Goal: Information Seeking & Learning: Learn about a topic

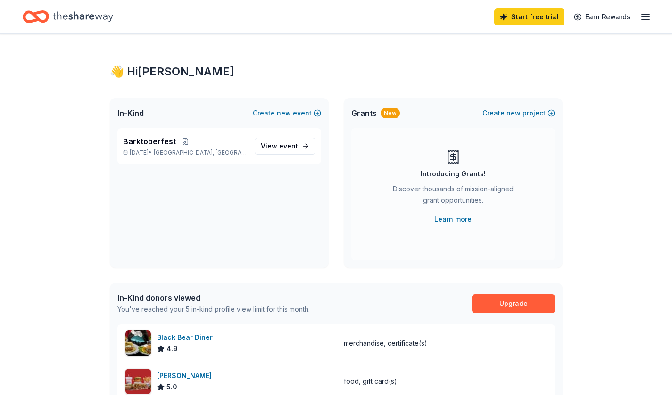
click at [294, 143] on span "event" at bounding box center [288, 146] width 19 height 8
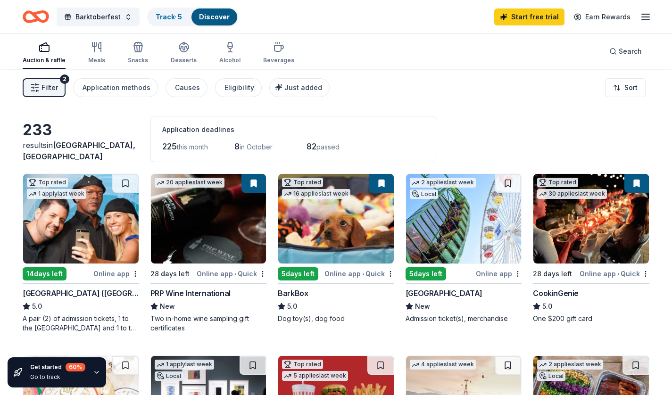
click at [44, 87] on span "Filter" at bounding box center [50, 87] width 17 height 11
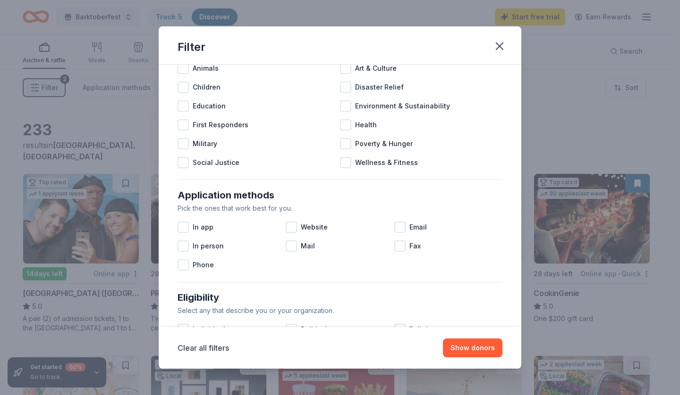
scroll to position [51, 0]
click at [183, 225] on div at bounding box center [182, 226] width 11 height 11
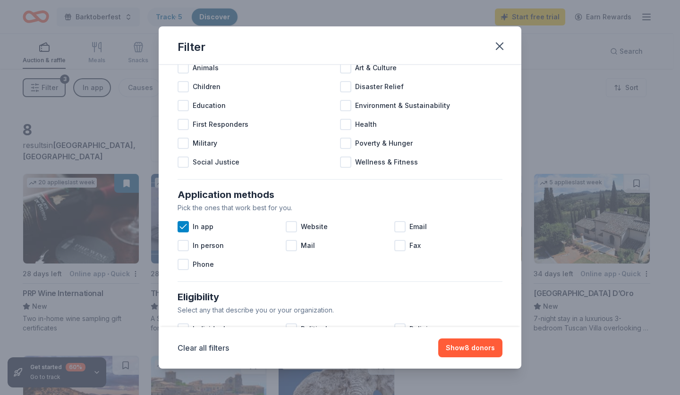
click at [290, 230] on div at bounding box center [291, 226] width 11 height 11
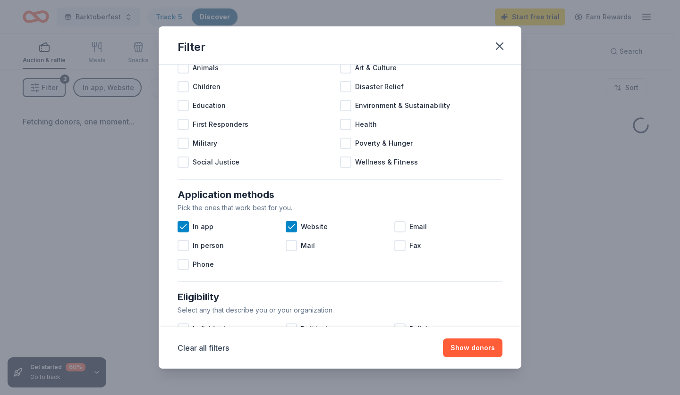
click at [395, 226] on div at bounding box center [399, 226] width 11 height 11
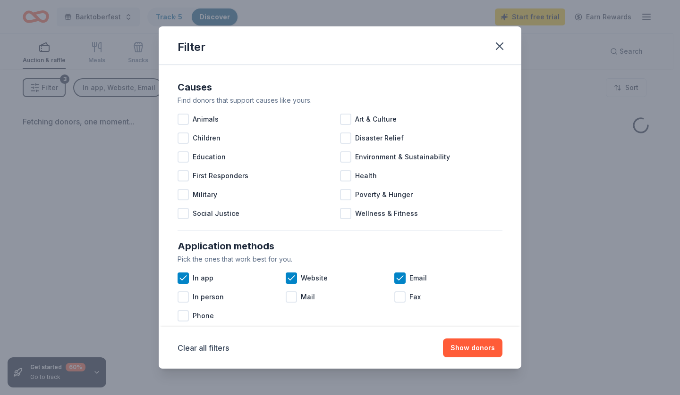
click at [473, 353] on button "Show donors" at bounding box center [472, 348] width 59 height 19
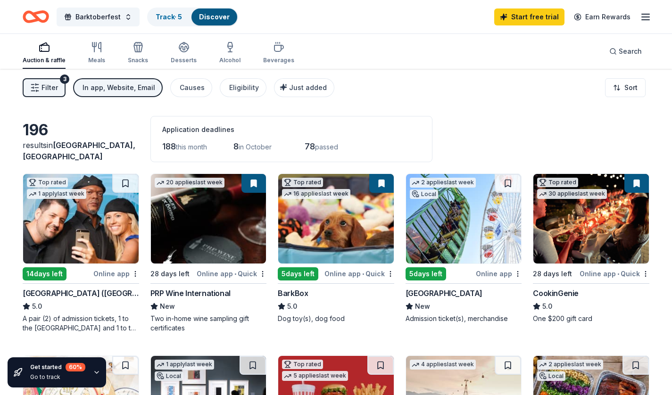
click at [612, 88] on html "Barktoberfest Track · 5 Discover Start free trial Earn Rewards Auction & raffle…" at bounding box center [336, 197] width 672 height 395
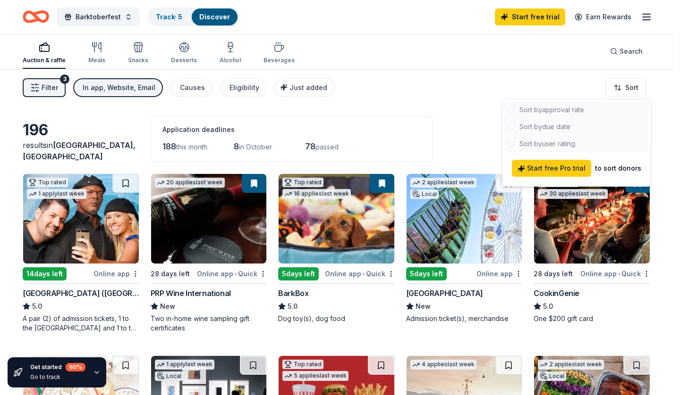
click at [465, 92] on html "Barktoberfest Track · 5 Discover Start free trial Earn Rewards Auction & raffle…" at bounding box center [340, 197] width 680 height 395
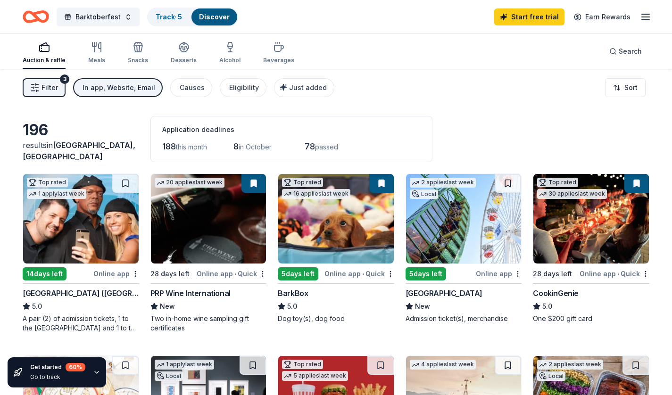
click at [303, 86] on span "Just added" at bounding box center [308, 88] width 38 height 8
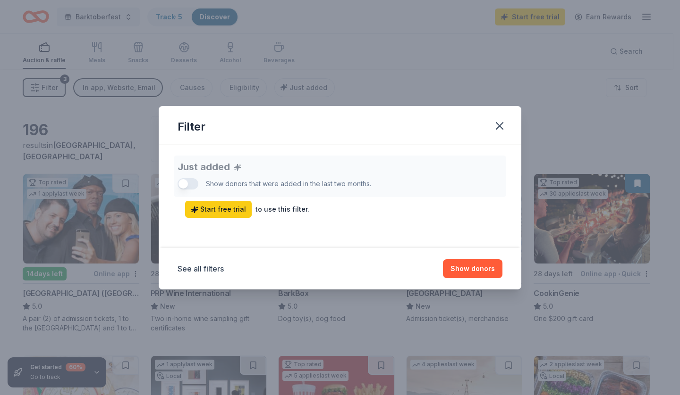
click at [505, 124] on icon "button" at bounding box center [499, 125] width 13 height 13
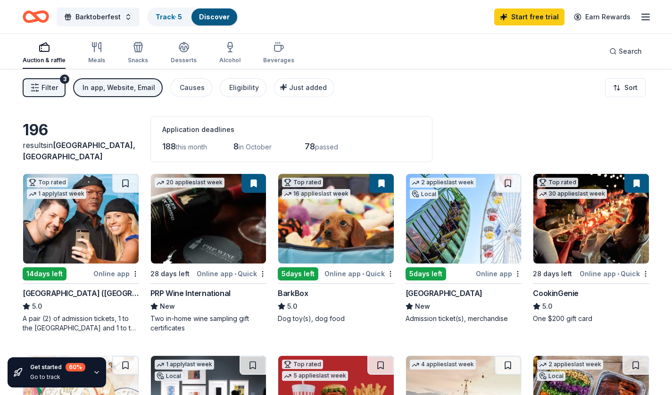
click at [230, 61] on div "Alcohol" at bounding box center [229, 61] width 21 height 8
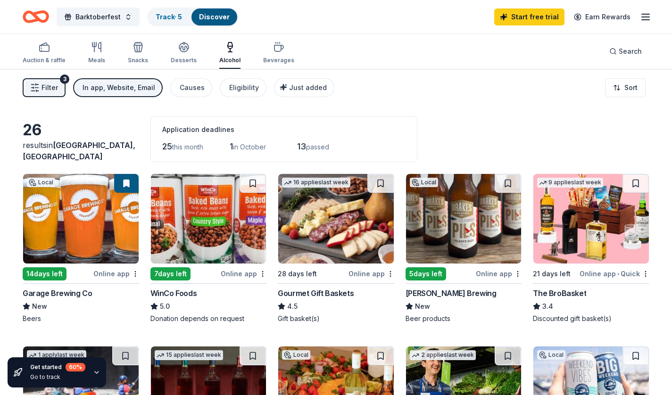
click at [30, 137] on div "26" at bounding box center [81, 130] width 117 height 19
click at [34, 140] on div "26" at bounding box center [81, 130] width 117 height 19
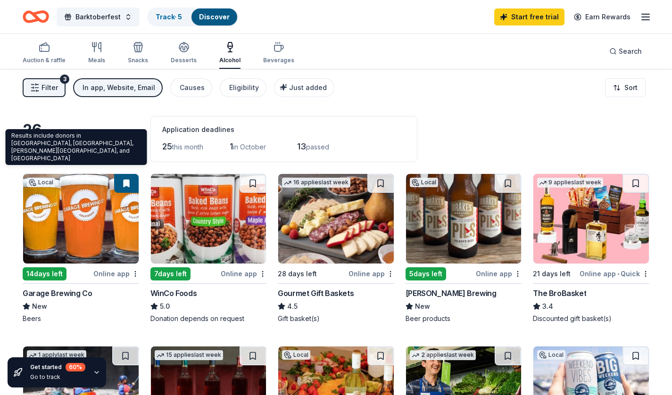
click at [54, 155] on span "in Riverside, CA" at bounding box center [79, 151] width 113 height 21
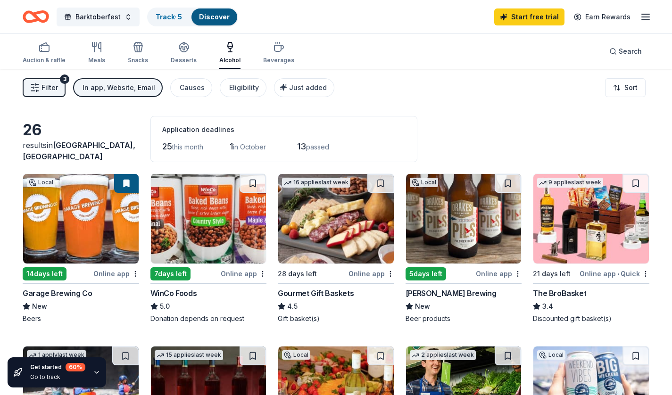
click at [240, 87] on div "Eligibility" at bounding box center [244, 87] width 30 height 11
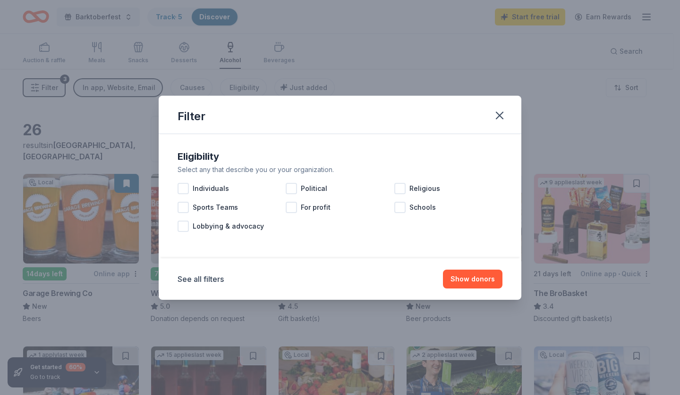
click at [499, 117] on icon "button" at bounding box center [499, 115] width 13 height 13
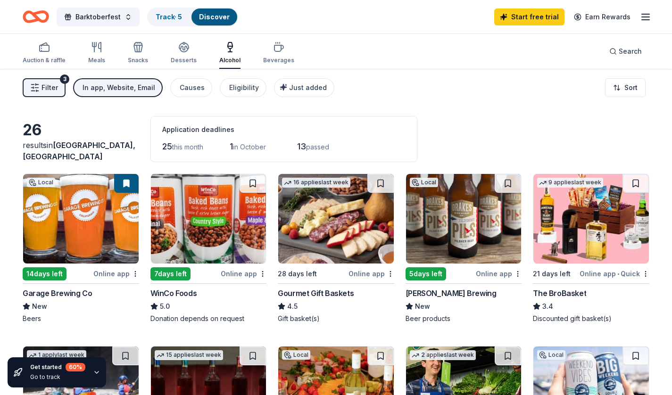
click at [197, 82] on button "Causes" at bounding box center [191, 87] width 42 height 19
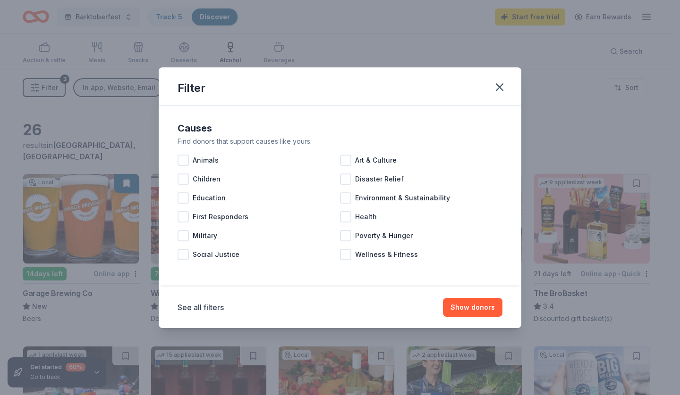
click at [183, 164] on div at bounding box center [182, 160] width 11 height 11
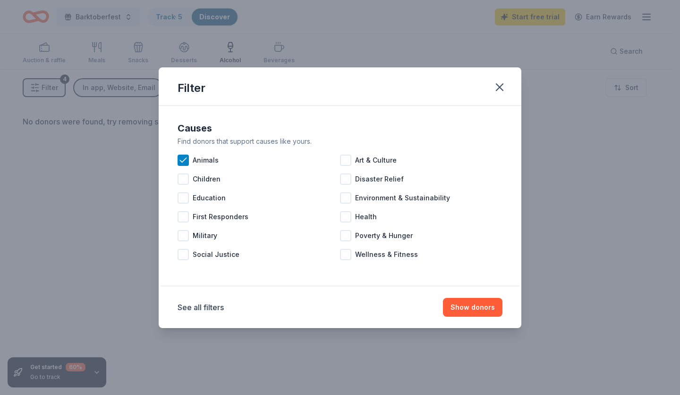
click at [470, 306] on button "Show donors" at bounding box center [472, 307] width 59 height 19
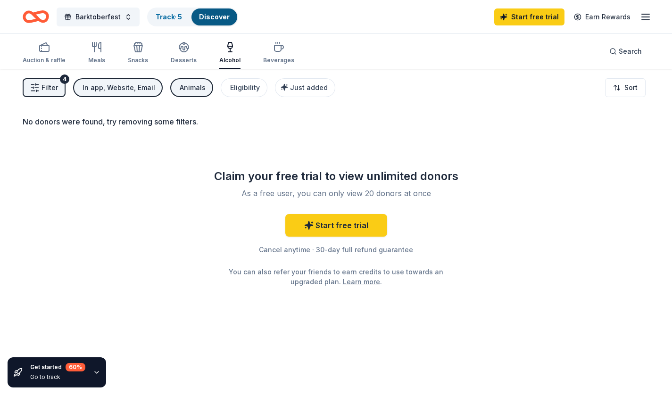
click at [48, 84] on span "Filter" at bounding box center [50, 87] width 17 height 11
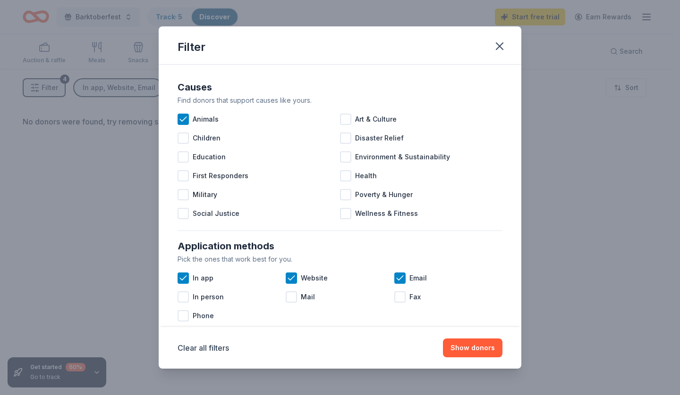
click at [188, 281] on div at bounding box center [182, 278] width 11 height 11
click at [292, 276] on icon at bounding box center [290, 278] width 9 height 9
click at [396, 284] on div at bounding box center [399, 278] width 11 height 11
click at [460, 342] on button "Show donors" at bounding box center [472, 348] width 59 height 19
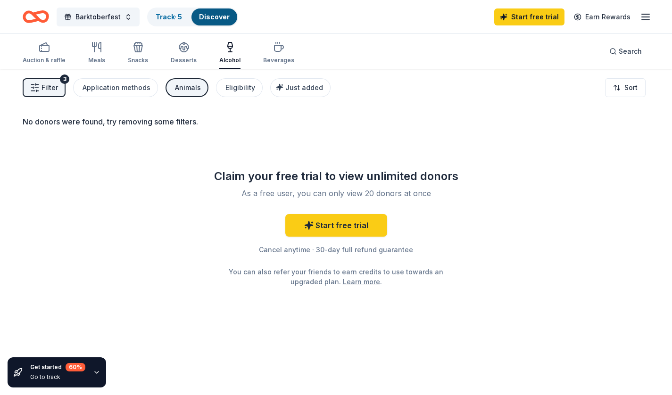
click at [51, 91] on span "Filter" at bounding box center [50, 87] width 17 height 11
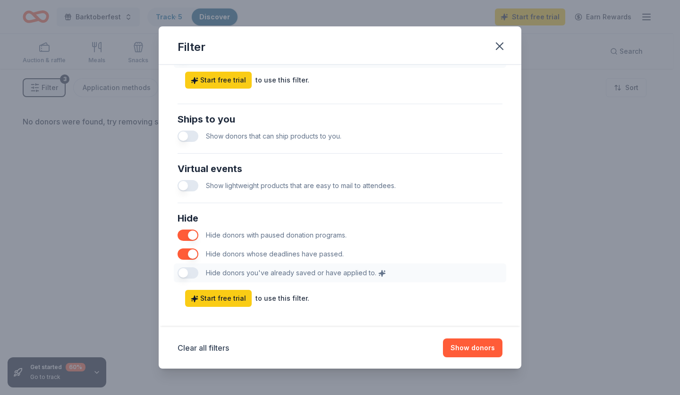
scroll to position [423, 0]
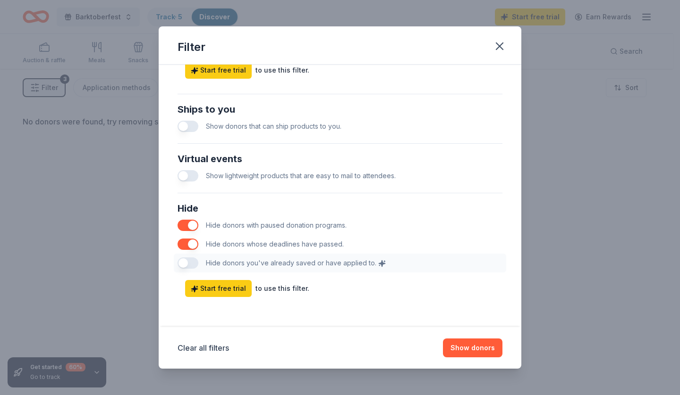
click at [187, 224] on button "button" at bounding box center [187, 225] width 21 height 11
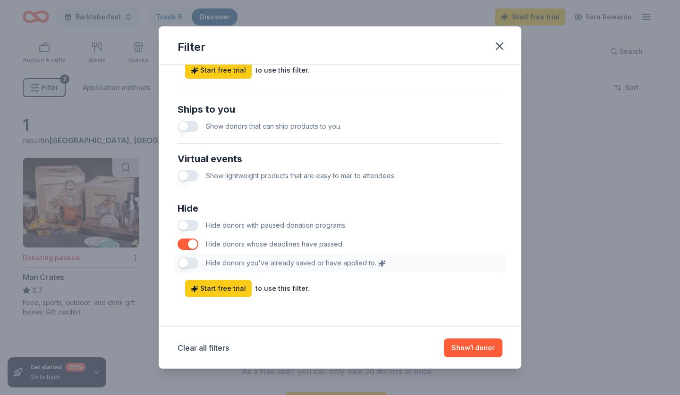
click at [189, 227] on button "button" at bounding box center [187, 225] width 21 height 11
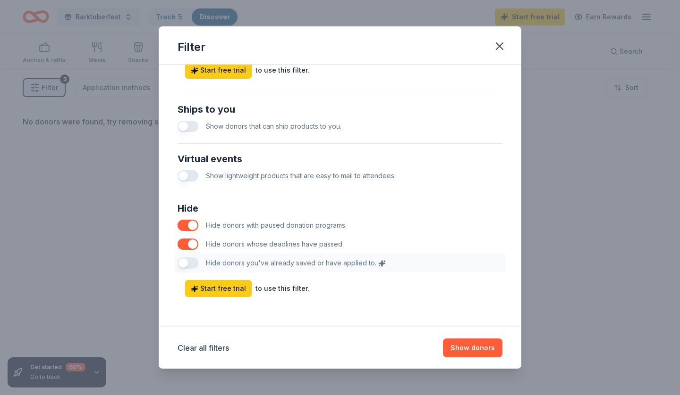
click at [190, 242] on button "button" at bounding box center [187, 244] width 21 height 11
click at [468, 353] on button "Show donors" at bounding box center [472, 348] width 59 height 19
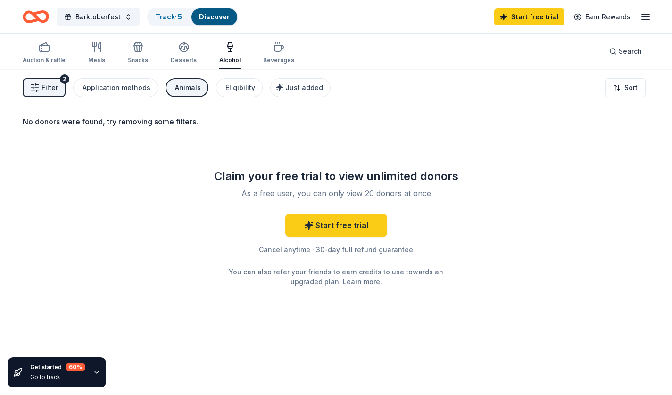
click at [48, 90] on span "Filter" at bounding box center [50, 87] width 17 height 11
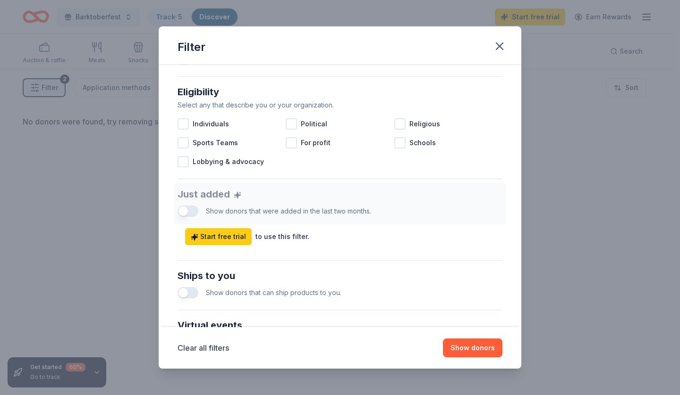
scroll to position [423, 0]
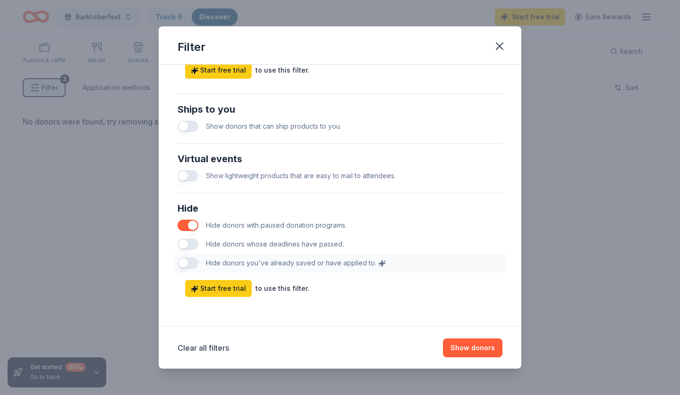
click at [184, 245] on button "button" at bounding box center [187, 244] width 21 height 11
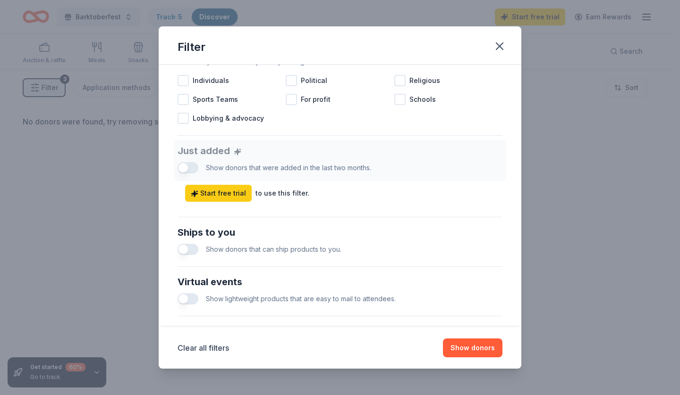
scroll to position [301, 0]
click at [188, 249] on button "button" at bounding box center [187, 249] width 21 height 11
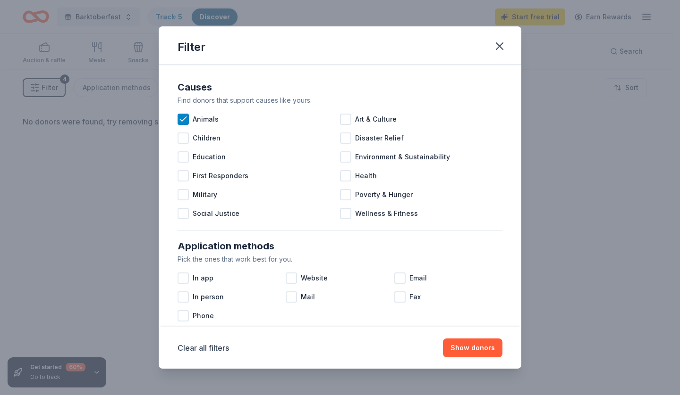
click at [185, 118] on icon at bounding box center [182, 119] width 9 height 9
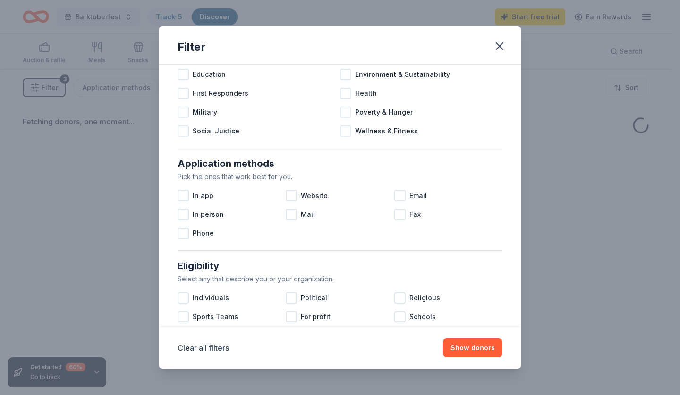
click at [185, 196] on div at bounding box center [182, 195] width 11 height 11
click at [291, 196] on div at bounding box center [291, 195] width 11 height 11
click at [395, 193] on div at bounding box center [399, 195] width 11 height 11
click at [188, 235] on div at bounding box center [182, 233] width 11 height 11
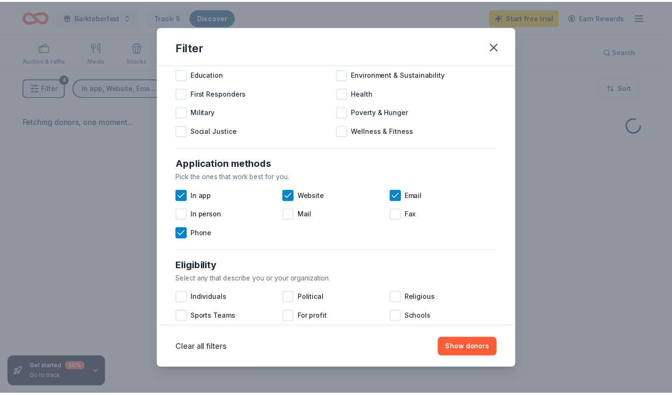
scroll to position [146, 0]
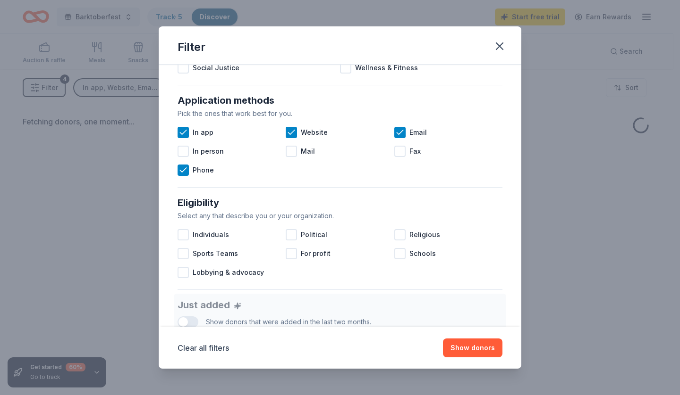
click at [455, 345] on button "Show donors" at bounding box center [472, 348] width 59 height 19
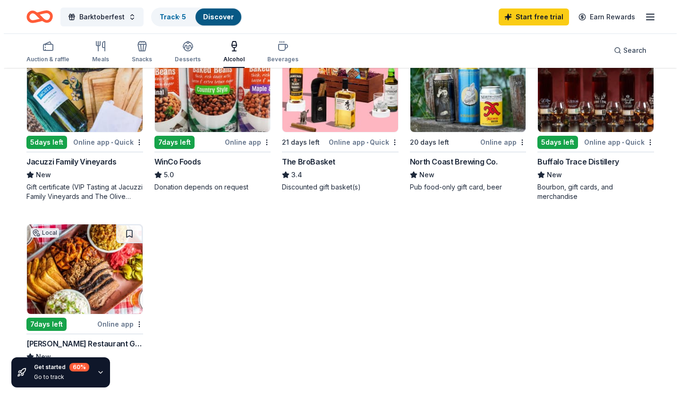
scroll to position [0, 0]
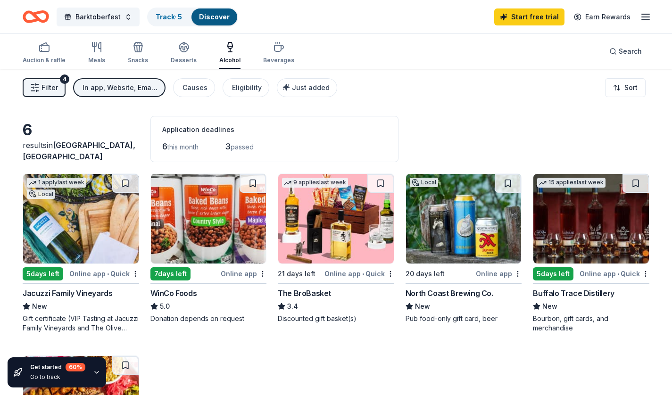
click at [231, 51] on icon "button" at bounding box center [230, 47] width 11 height 11
click at [52, 86] on span "Filter" at bounding box center [50, 87] width 17 height 11
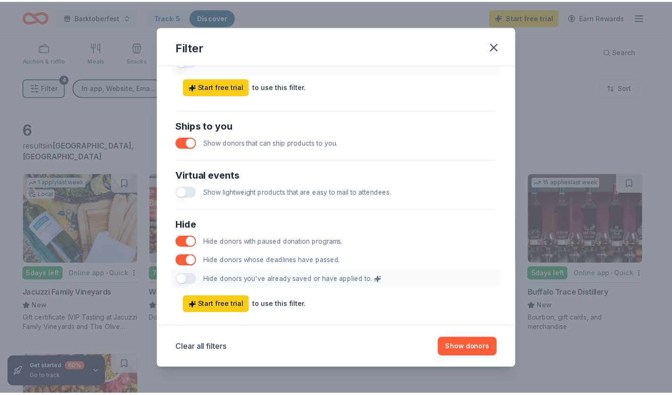
scroll to position [423, 0]
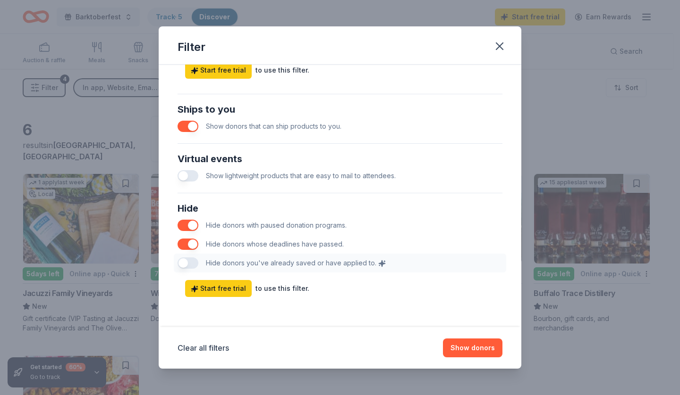
click at [190, 126] on button "button" at bounding box center [187, 126] width 21 height 11
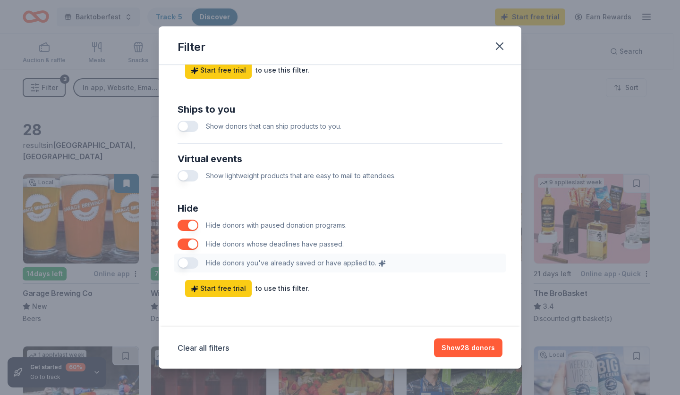
click at [474, 349] on button "Show 28 donors" at bounding box center [468, 348] width 68 height 19
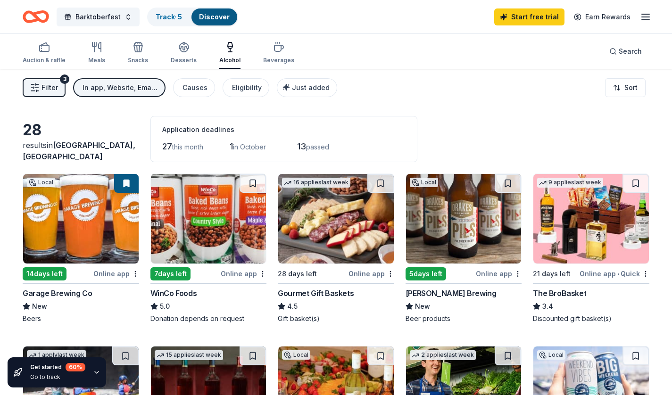
click at [41, 53] on div "Auction & raffle" at bounding box center [44, 53] width 43 height 23
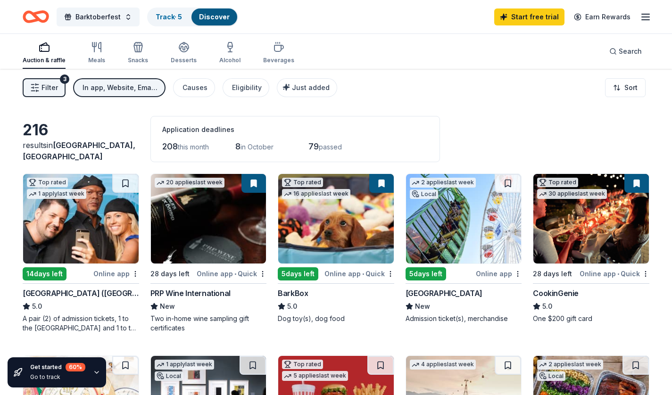
click at [623, 93] on html "Barktoberfest Track · 5 Discover Start free trial Earn Rewards Auction & raffle…" at bounding box center [336, 197] width 672 height 395
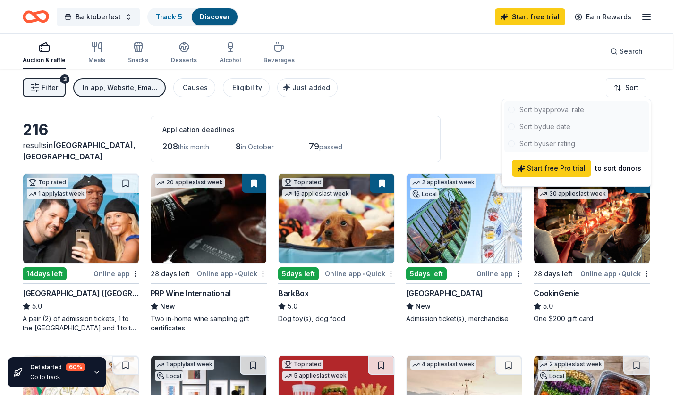
click at [545, 105] on div at bounding box center [576, 126] width 144 height 51
click at [547, 112] on div at bounding box center [576, 126] width 144 height 51
click at [533, 127] on div at bounding box center [576, 126] width 144 height 51
click at [510, 145] on div at bounding box center [576, 126] width 144 height 51
click at [512, 124] on div at bounding box center [576, 126] width 144 height 51
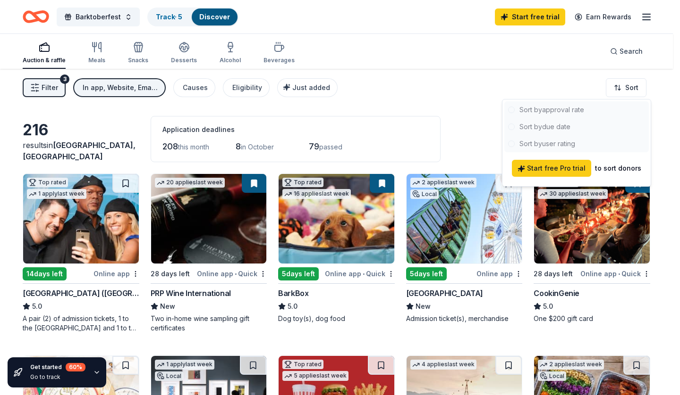
click at [512, 102] on div at bounding box center [576, 126] width 144 height 51
click at [469, 77] on html "Barktoberfest Track · 5 Discover Start free trial Earn Rewards Auction & raffle…" at bounding box center [340, 197] width 680 height 395
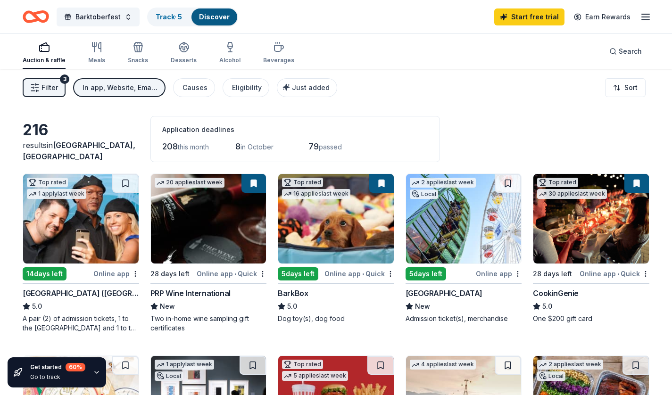
click at [94, 51] on icon "button" at bounding box center [94, 46] width 0 height 9
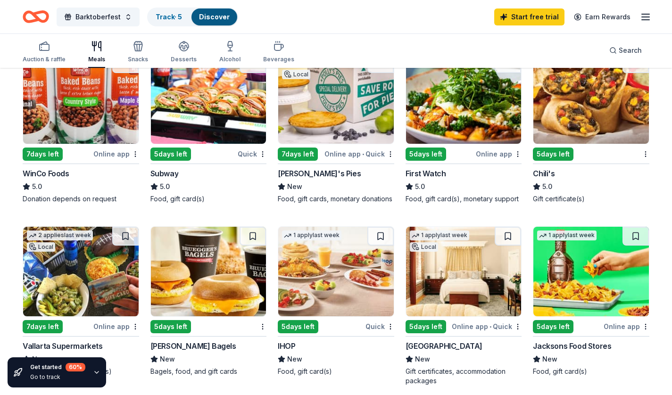
scroll to position [504, 0]
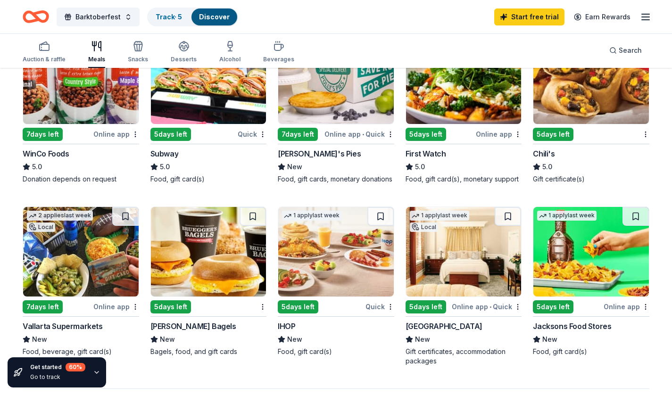
click at [474, 256] on img at bounding box center [464, 252] width 116 height 90
